Goal: Task Accomplishment & Management: Complete application form

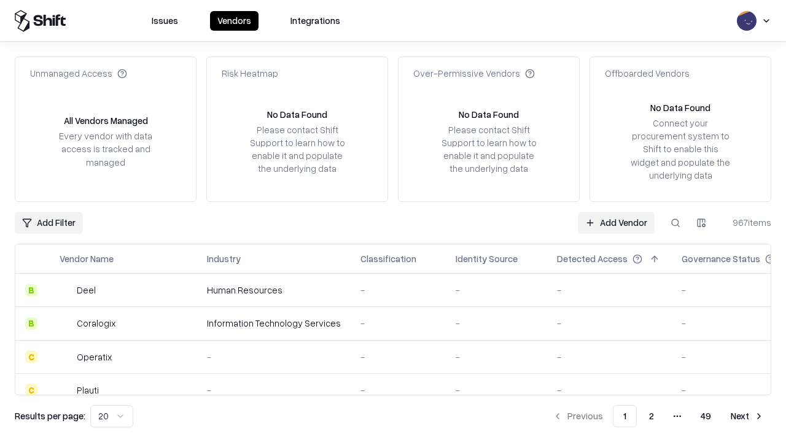
click at [616, 222] on link "Add Vendor" at bounding box center [616, 223] width 77 height 22
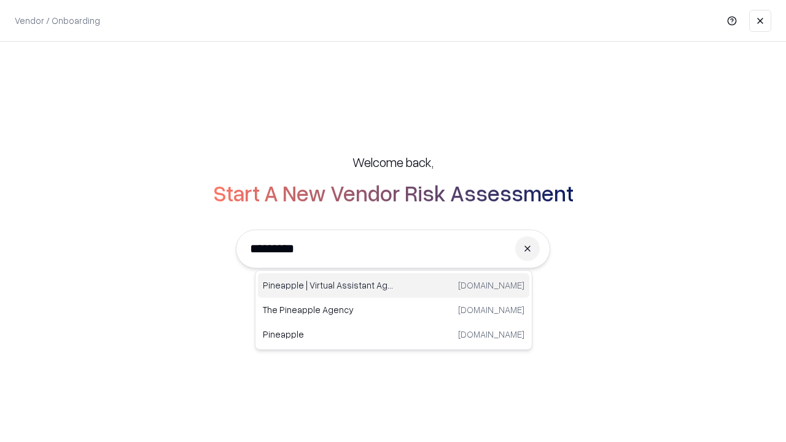
click at [394, 286] on div "Pineapple | Virtual Assistant Agency [DOMAIN_NAME]" at bounding box center [393, 285] width 271 height 25
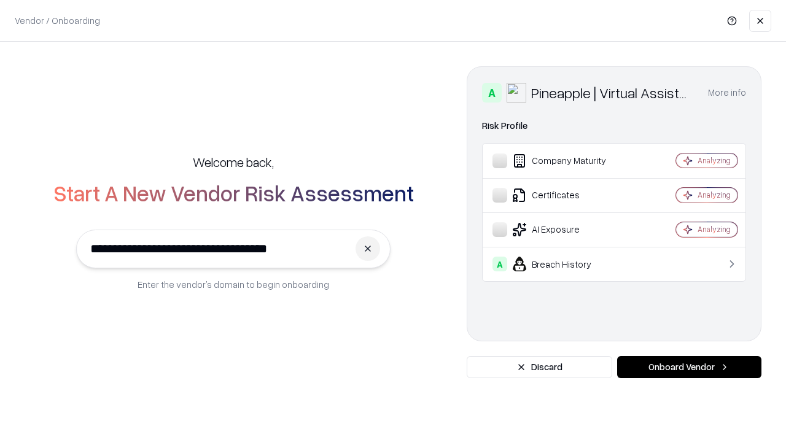
type input "**********"
click at [689, 367] on button "Onboard Vendor" at bounding box center [689, 367] width 144 height 22
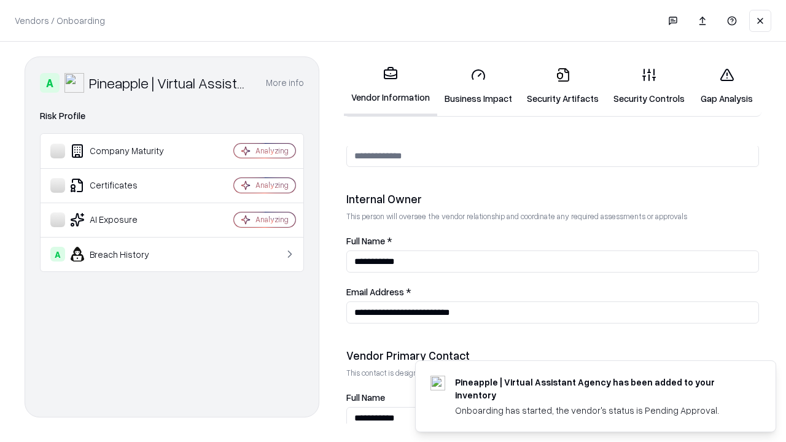
scroll to position [636, 0]
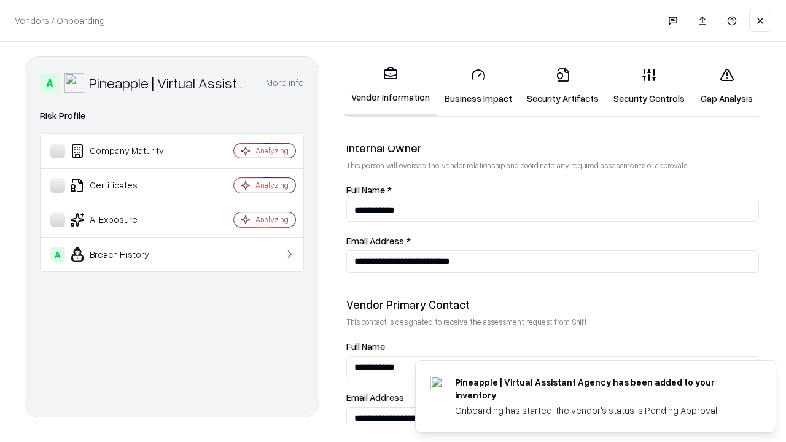
click at [478, 86] on link "Business Impact" at bounding box center [478, 86] width 82 height 57
click at [563, 86] on link "Security Artifacts" at bounding box center [563, 86] width 87 height 57
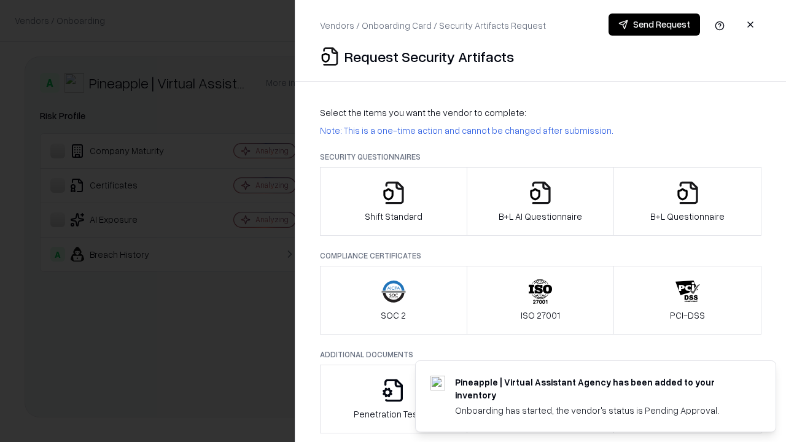
click at [393, 201] on icon "button" at bounding box center [393, 193] width 25 height 25
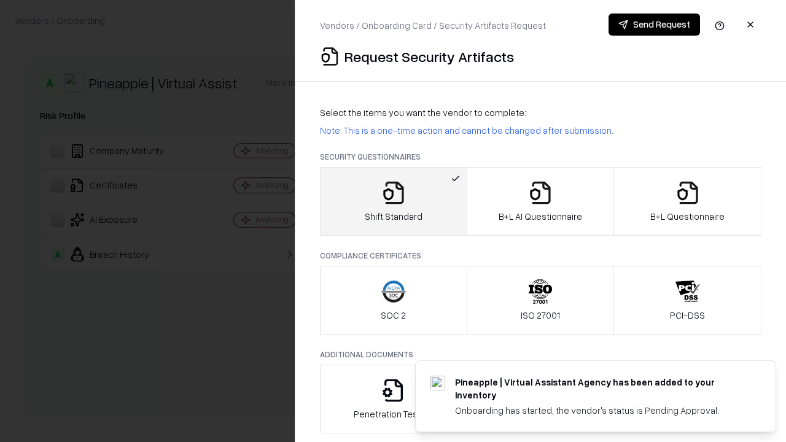
click at [654, 25] on button "Send Request" at bounding box center [655, 25] width 92 height 22
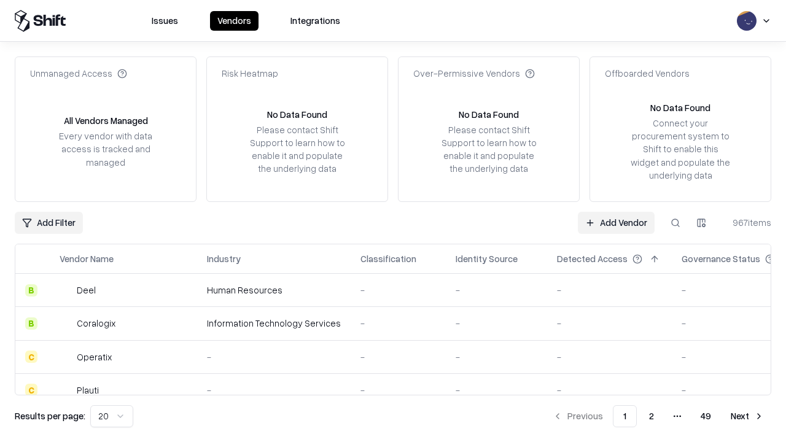
click at [676, 222] on button at bounding box center [676, 223] width 22 height 22
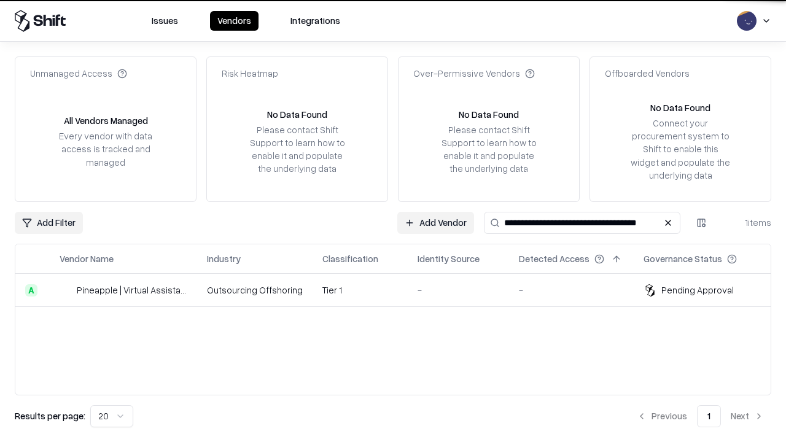
type input "**********"
click at [400, 290] on td "Tier 1" at bounding box center [360, 290] width 95 height 33
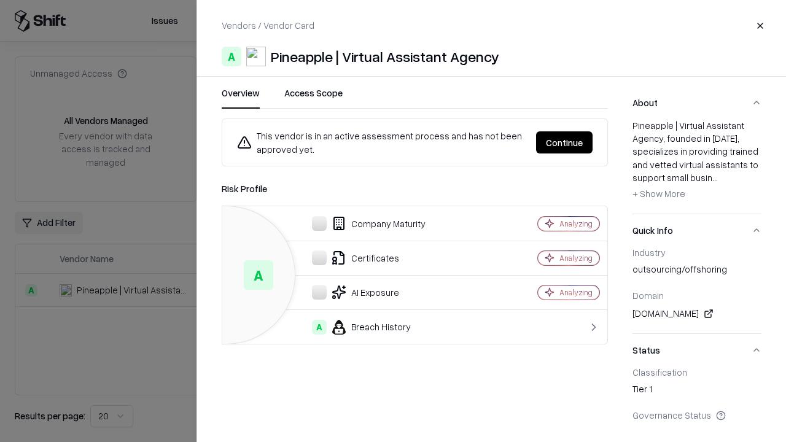
click at [564, 142] on button "Continue" at bounding box center [564, 142] width 57 height 22
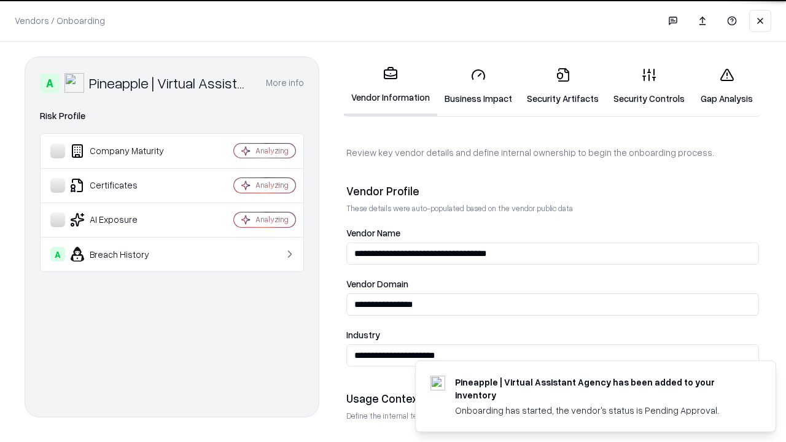
click at [563, 86] on link "Security Artifacts" at bounding box center [563, 86] width 87 height 57
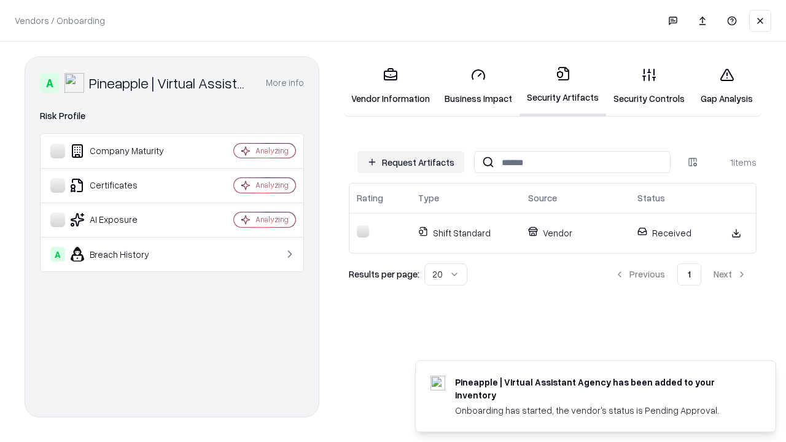
click at [649, 86] on link "Security Controls" at bounding box center [649, 86] width 86 height 57
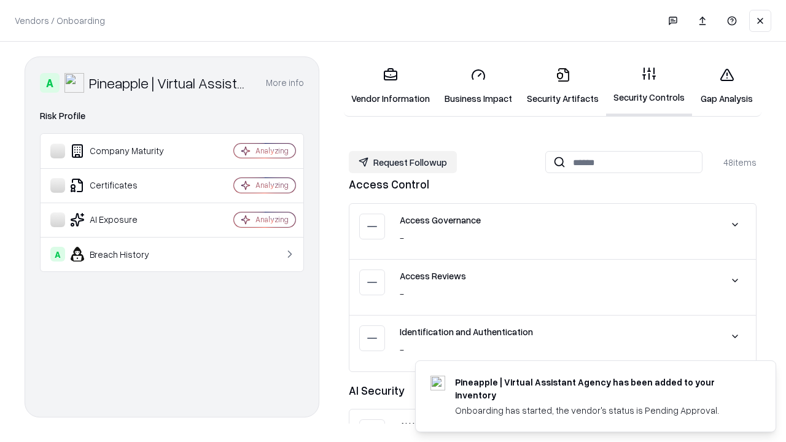
click at [403, 162] on button "Request Followup" at bounding box center [403, 162] width 108 height 22
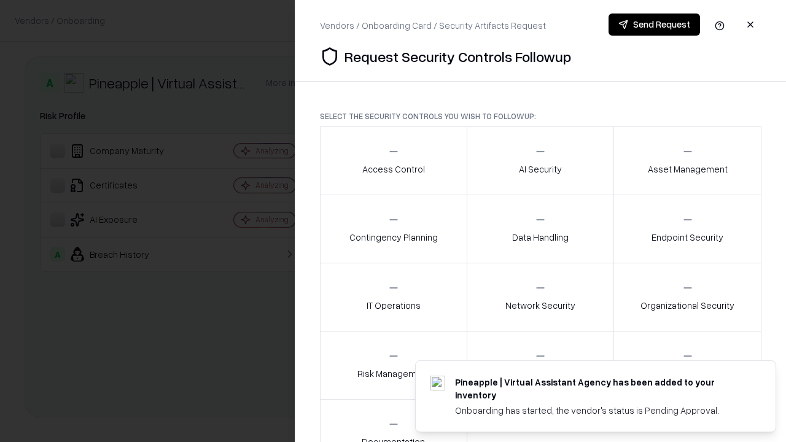
click at [393, 161] on div "Access Control" at bounding box center [393, 161] width 63 height 30
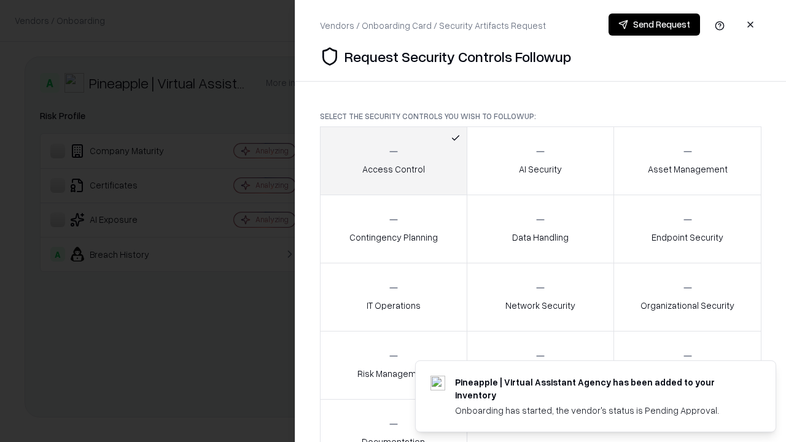
click at [654, 25] on button "Send Request" at bounding box center [655, 25] width 92 height 22
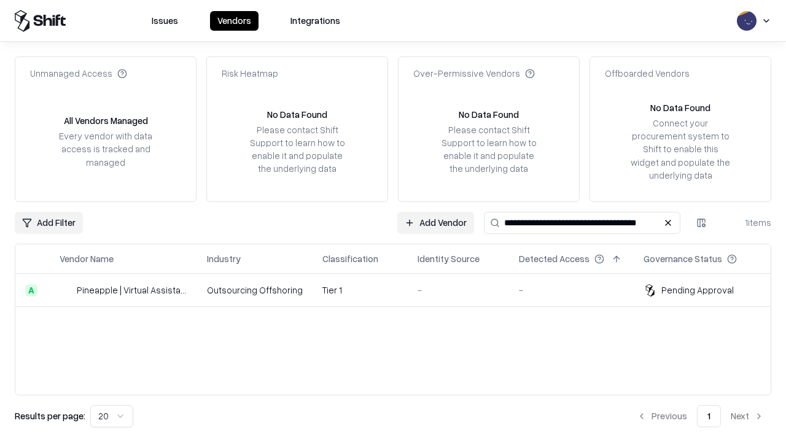
type input "**********"
click at [400, 290] on td "Tier 1" at bounding box center [360, 290] width 95 height 33
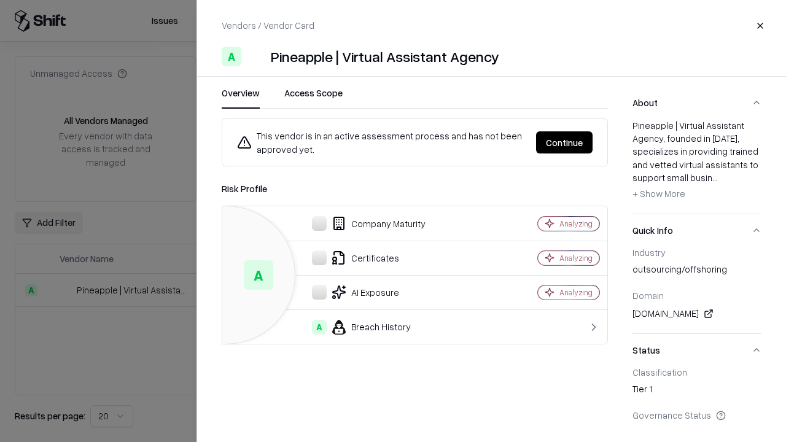
click at [564, 142] on button "Continue" at bounding box center [564, 142] width 57 height 22
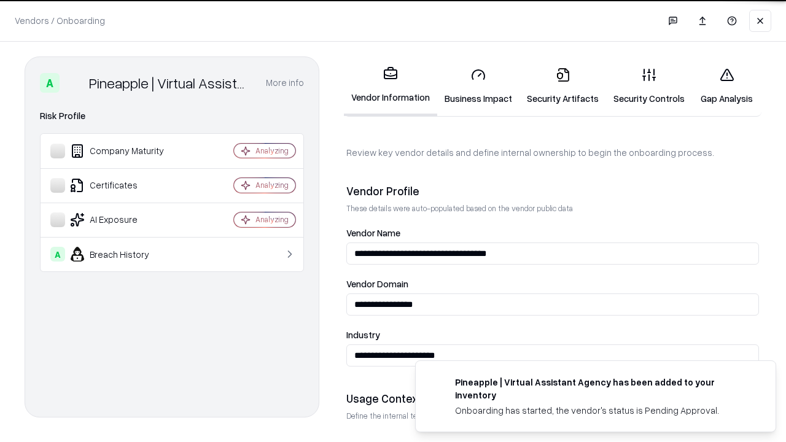
click at [727, 86] on link "Gap Analysis" at bounding box center [726, 86] width 69 height 57
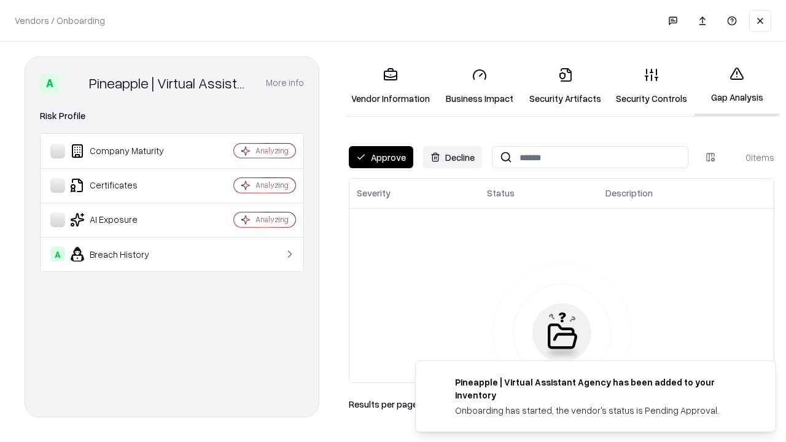
click at [381, 157] on button "Approve" at bounding box center [381, 157] width 64 height 22
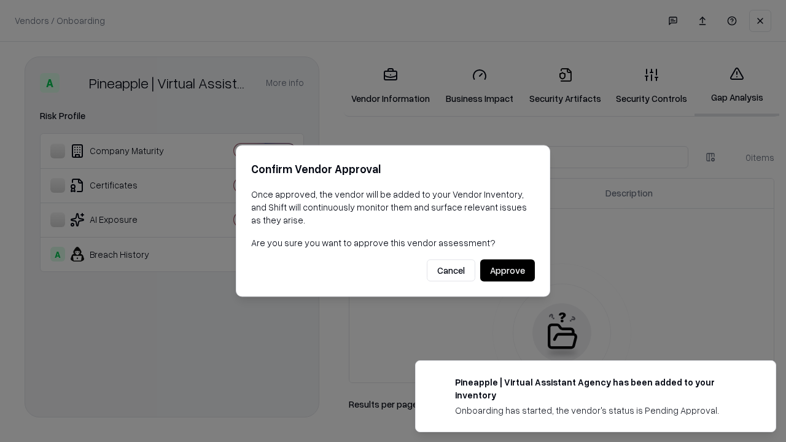
click at [507, 270] on button "Approve" at bounding box center [507, 271] width 55 height 22
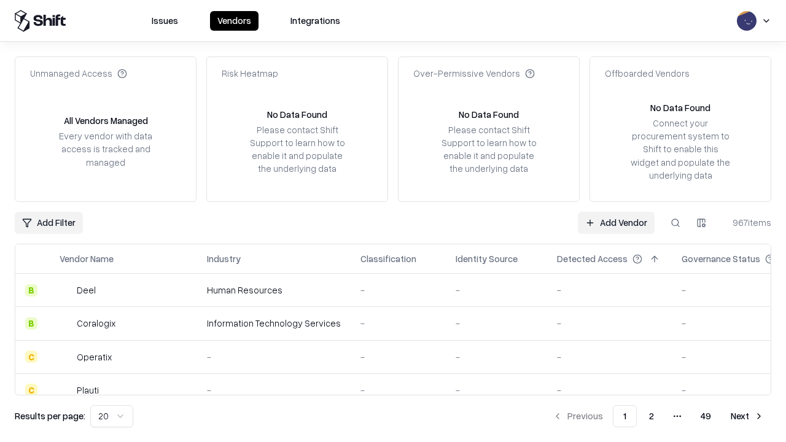
type input "**********"
click at [616, 222] on link "Add Vendor" at bounding box center [616, 223] width 77 height 22
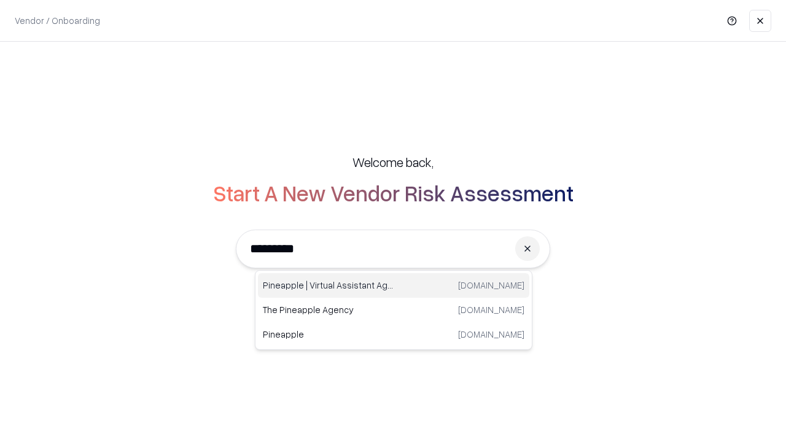
click at [394, 286] on div "Pineapple | Virtual Assistant Agency trypineapple.com" at bounding box center [393, 285] width 271 height 25
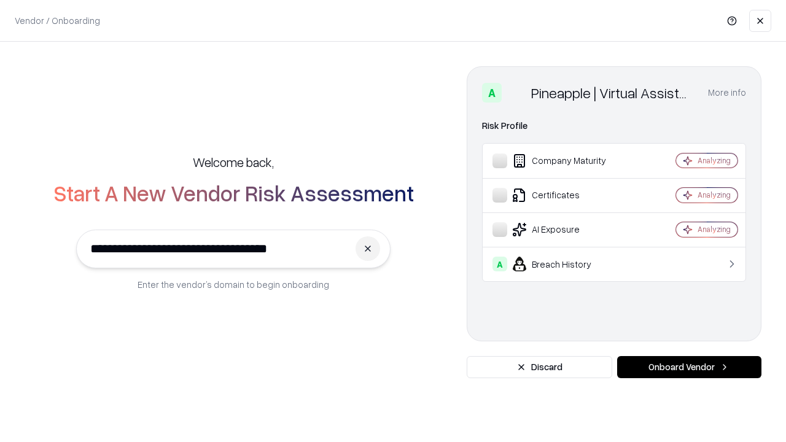
type input "**********"
click at [689, 367] on button "Onboard Vendor" at bounding box center [689, 367] width 144 height 22
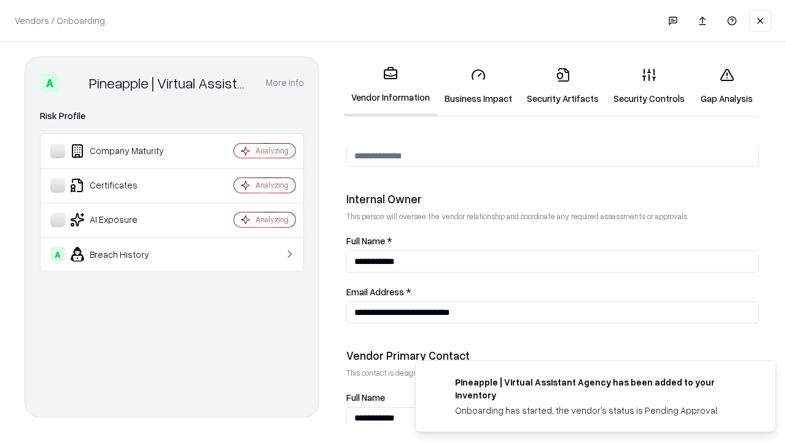
scroll to position [636, 0]
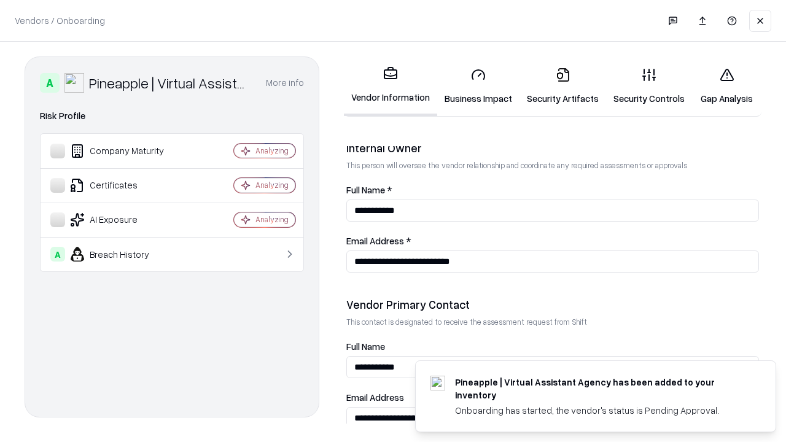
click at [727, 86] on link "Gap Analysis" at bounding box center [726, 86] width 69 height 57
